Goal: Task Accomplishment & Management: Use online tool/utility

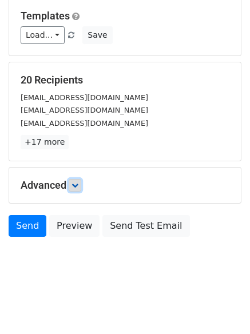
click at [77, 182] on icon at bounding box center [75, 185] width 7 height 7
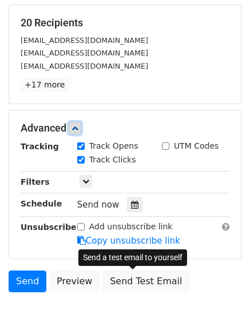
scroll to position [217, 0]
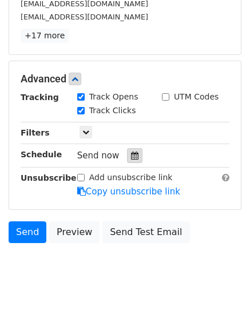
click at [132, 149] on div at bounding box center [134, 155] width 15 height 15
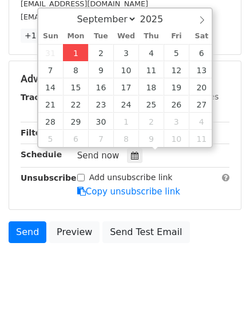
type input "2025-09-01 12:00"
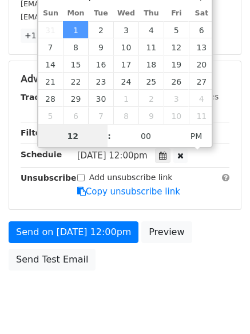
scroll to position [1, 0]
type input "4"
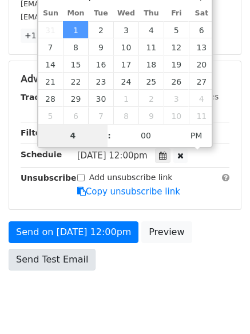
scroll to position [204, 0]
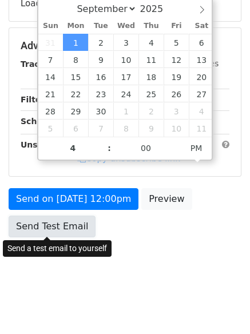
type input "2025-09-01 16:00"
click at [80, 233] on link "Send Test Email" at bounding box center [52, 227] width 87 height 22
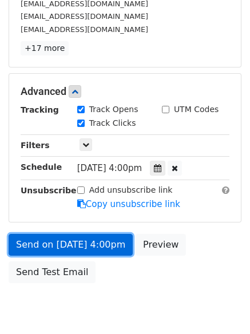
click at [69, 240] on link "Send on Sep 1 at 4:00pm" at bounding box center [71, 245] width 124 height 22
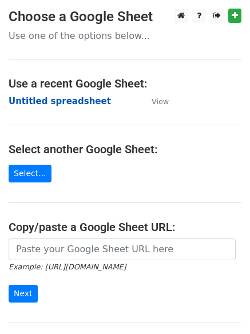
click at [53, 103] on strong "Untitled spreadsheet" at bounding box center [60, 101] width 103 height 10
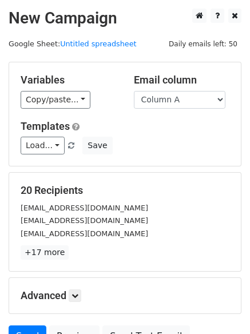
click at [163, 127] on h5 "Templates" at bounding box center [125, 126] width 209 height 13
click at [163, 102] on select "Column A Column B Column C Column D Column E" at bounding box center [180, 100] width 92 height 18
select select "Column B"
click at [134, 91] on select "Column A Column B Column C Column D Column E" at bounding box center [180, 100] width 92 height 18
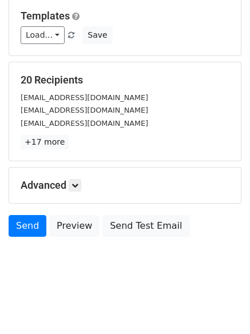
click at [85, 174] on div "Advanced Tracking Track Opens UTM Codes Track Clicks Filters Only include sprea…" at bounding box center [125, 186] width 232 height 36
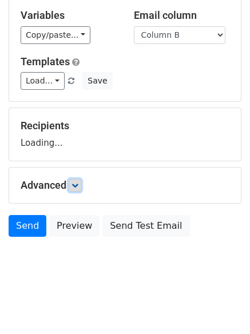
click at [75, 190] on link at bounding box center [75, 185] width 13 height 13
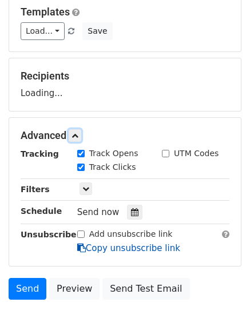
scroll to position [170, 0]
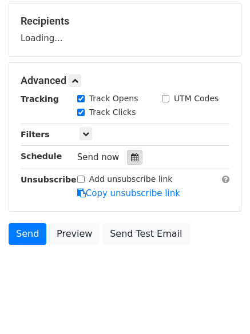
click at [131, 158] on icon at bounding box center [134, 158] width 7 height 8
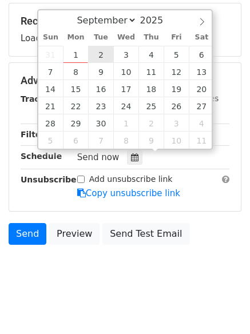
type input "2025-09-02 12:00"
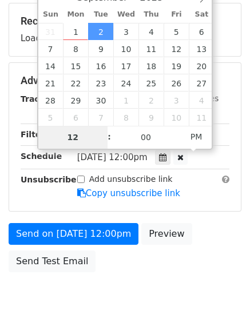
type input "5"
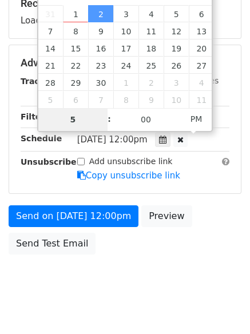
scroll to position [204, 0]
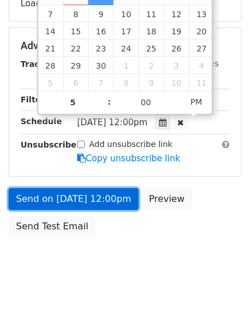
type input "2025-09-02 17:00"
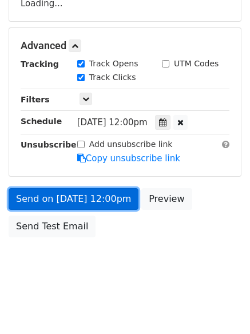
click at [65, 194] on link "Send on Sep 2 at 12:00pm" at bounding box center [74, 199] width 130 height 22
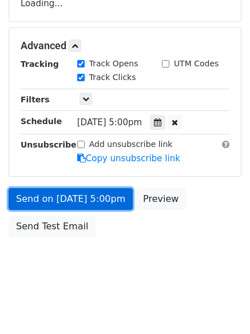
click at [57, 203] on link "Send on Sep 2 at 5:00pm" at bounding box center [71, 199] width 124 height 22
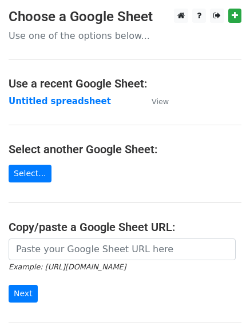
click at [46, 108] on td "Untitled spreadsheet" at bounding box center [75, 101] width 132 height 13
click at [46, 100] on strong "Untitled spreadsheet" at bounding box center [60, 101] width 103 height 10
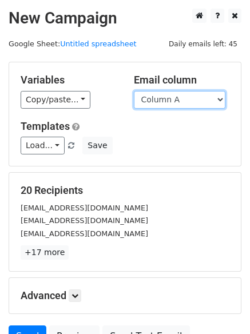
click at [175, 100] on select "Column A Column B Column C Column D Column E" at bounding box center [180, 100] width 92 height 18
select select "Column C"
click at [134, 91] on select "Column A Column B Column C Column D Column E" at bounding box center [180, 100] width 92 height 18
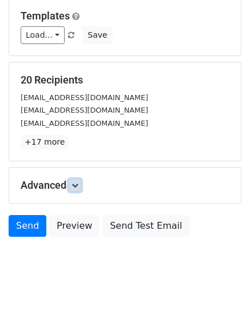
click at [76, 185] on icon at bounding box center [75, 185] width 7 height 7
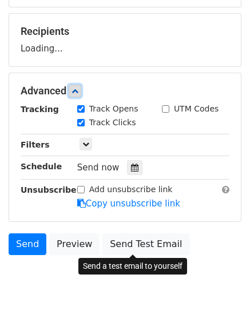
scroll to position [164, 0]
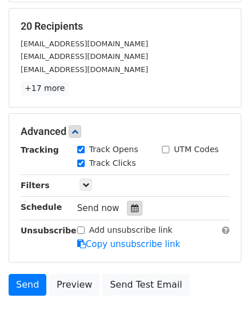
click at [131, 207] on icon at bounding box center [134, 208] width 7 height 8
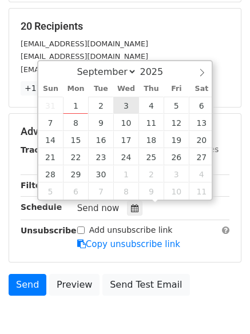
type input "2025-09-03 12:00"
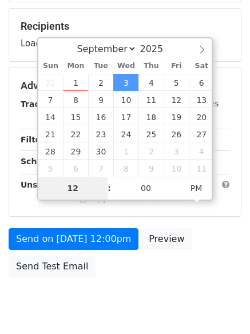
type input "6"
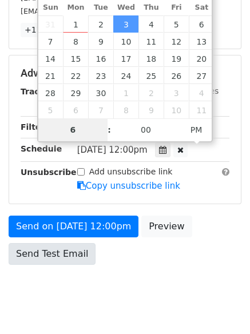
scroll to position [250, 0]
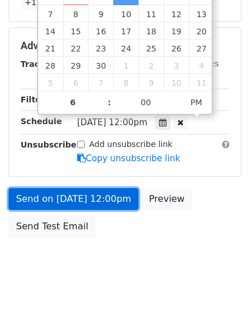
type input "2025-09-03 18:00"
click at [71, 193] on link "Send on Sep 3 at 12:00pm" at bounding box center [74, 199] width 130 height 22
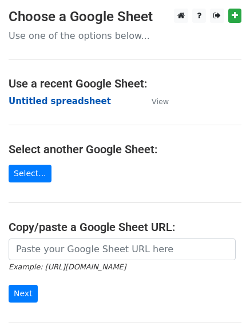
click at [45, 96] on strong "Untitled spreadsheet" at bounding box center [60, 101] width 103 height 10
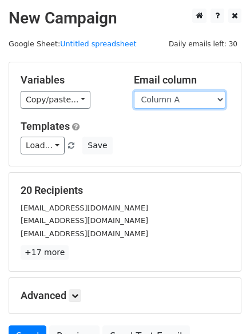
click at [191, 101] on select "Column A Column B Column C Column D Column E" at bounding box center [180, 100] width 92 height 18
select select "Column D"
click at [134, 91] on select "Column A Column B Column C Column D Column E" at bounding box center [180, 100] width 92 height 18
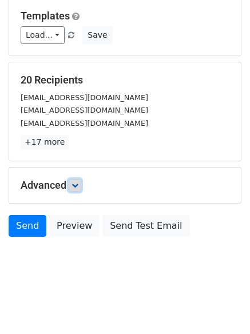
click at [72, 185] on link at bounding box center [75, 185] width 13 height 13
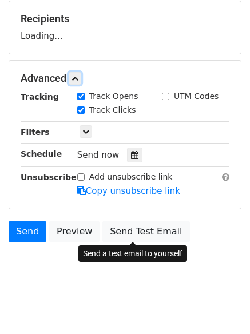
scroll to position [176, 0]
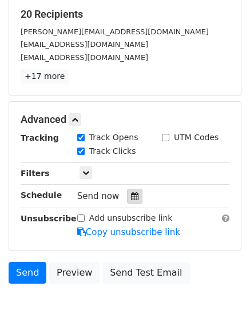
click at [131, 200] on icon at bounding box center [134, 196] width 7 height 8
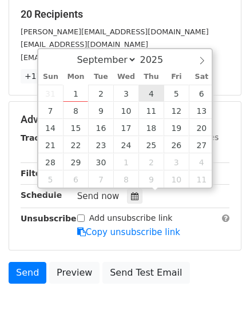
type input "2025-09-04 12:00"
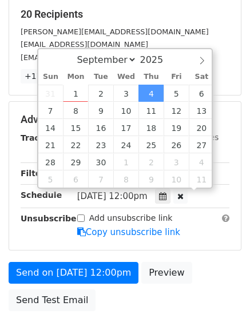
scroll to position [1, 0]
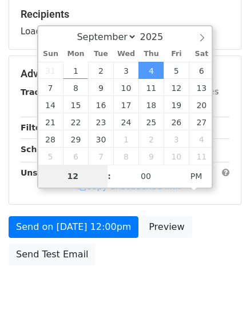
type input "7"
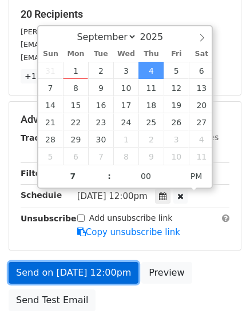
type input "2025-09-04 19:00"
click at [92, 264] on link "Send on Sep 4 at 12:00pm" at bounding box center [74, 273] width 130 height 22
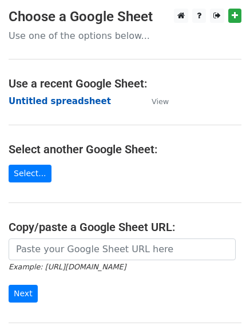
click at [59, 104] on strong "Untitled spreadsheet" at bounding box center [60, 101] width 103 height 10
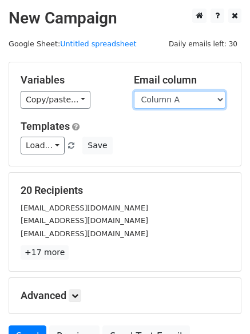
click at [184, 104] on select "Column A Column B Column C Column D Column E" at bounding box center [180, 100] width 92 height 18
select select "Column E"
click at [134, 91] on select "Column A Column B Column C Column D Column E" at bounding box center [180, 100] width 92 height 18
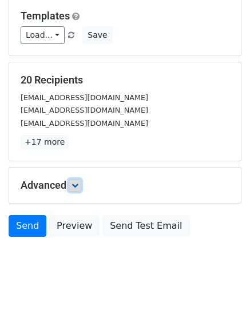
click at [77, 186] on icon at bounding box center [75, 185] width 7 height 7
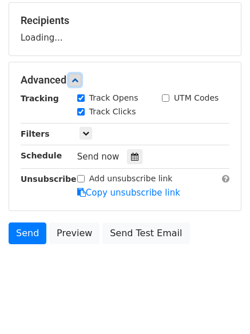
scroll to position [174, 0]
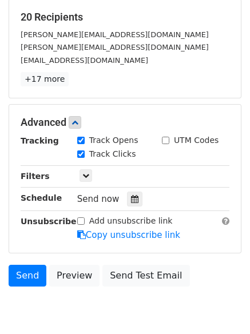
click at [131, 196] on icon at bounding box center [134, 199] width 7 height 8
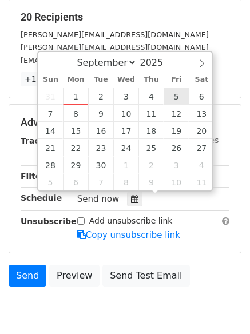
type input "[DATE] 12:00"
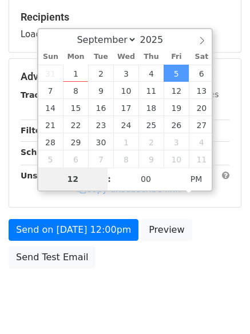
type input "8"
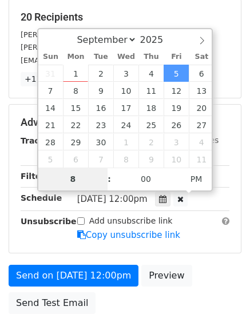
scroll to position [250, 0]
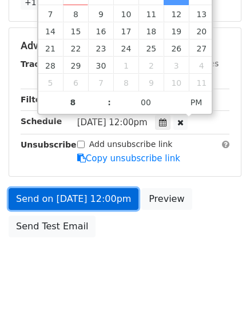
type input "[DATE] 20:00"
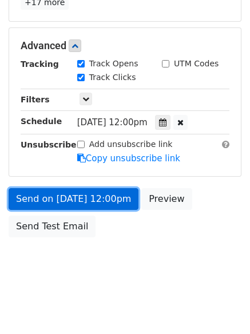
click at [57, 196] on link "Send on [DATE] 12:00pm" at bounding box center [74, 199] width 130 height 22
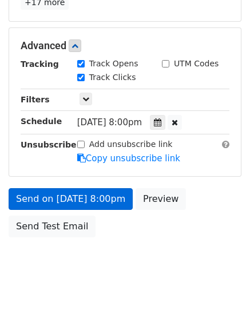
scroll to position [204, 0]
